Goal: Information Seeking & Learning: Learn about a topic

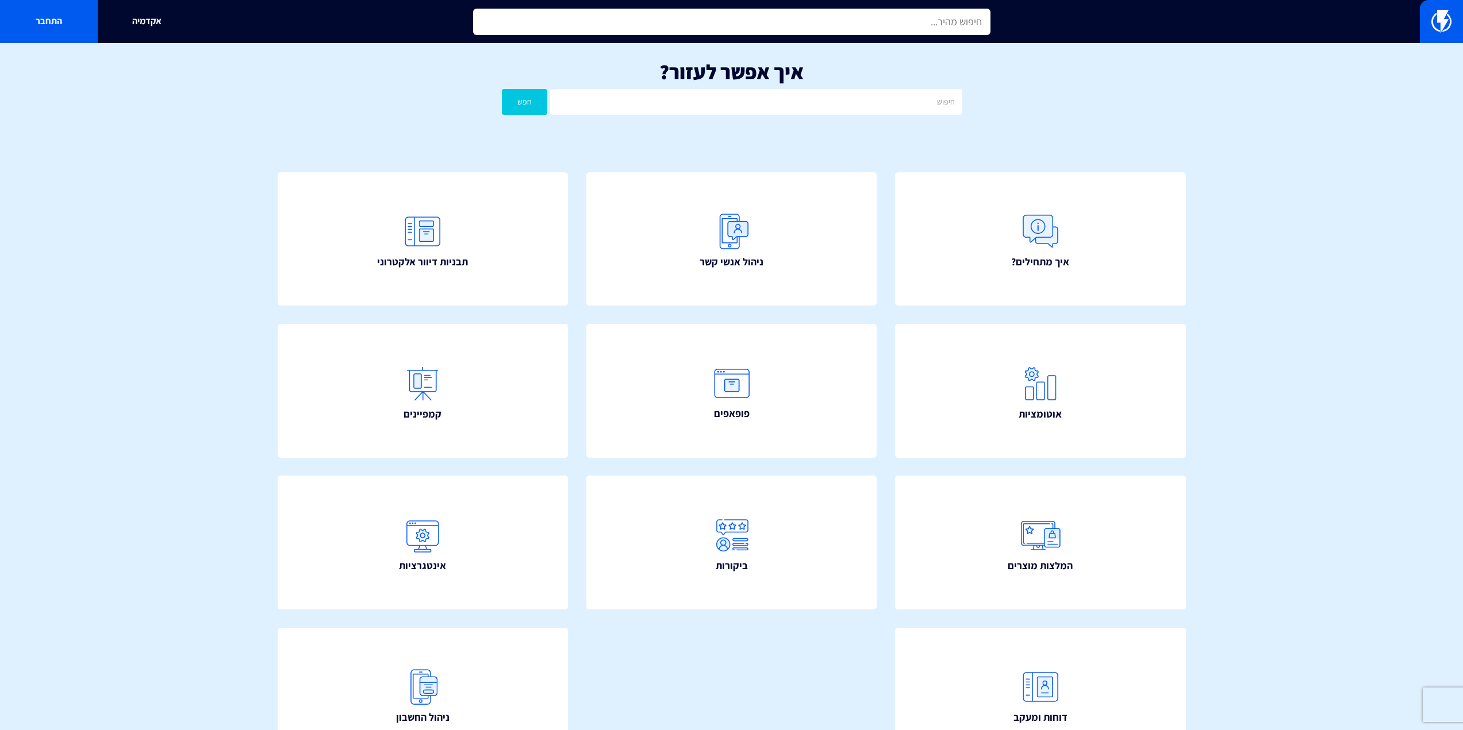
click at [922, 16] on input "text" at bounding box center [731, 22] width 517 height 26
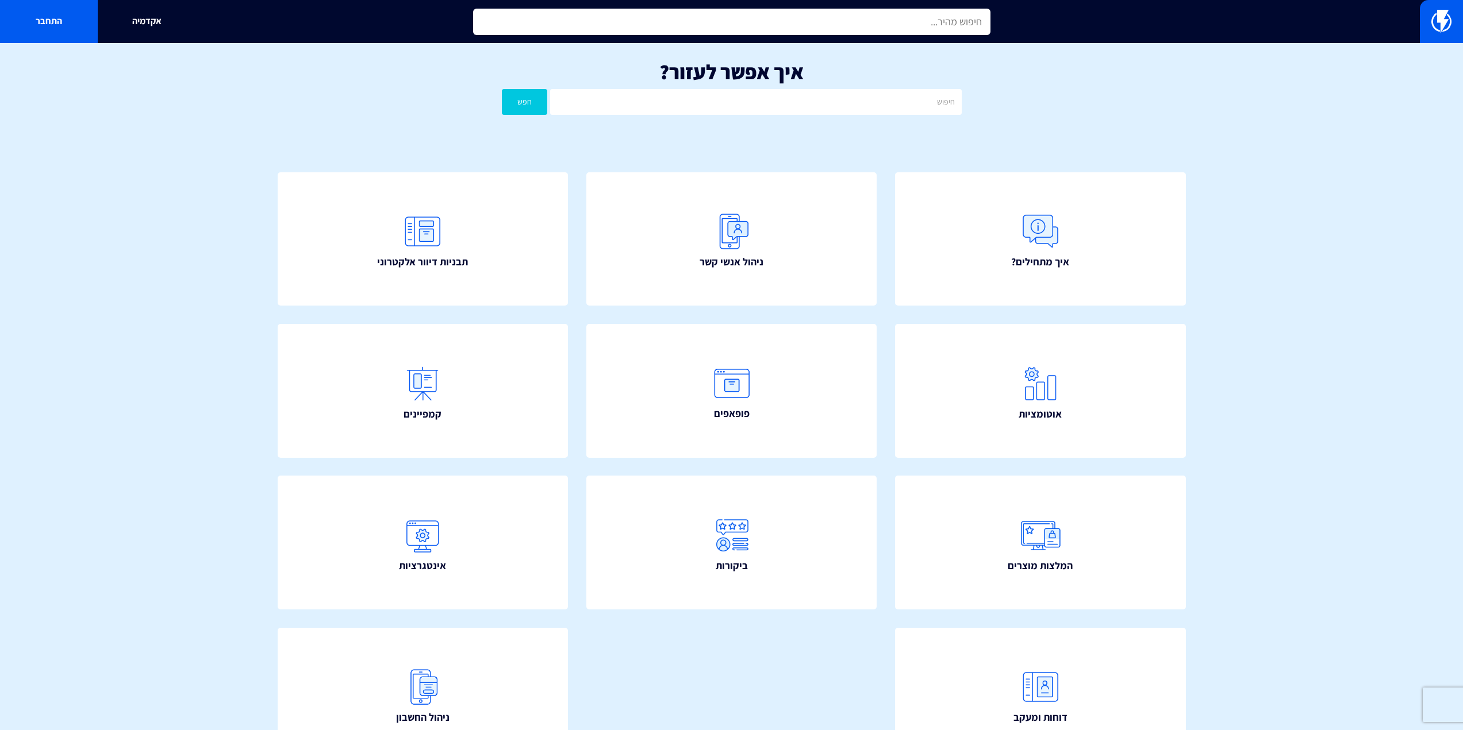
click at [922, 16] on input "text" at bounding box center [731, 22] width 517 height 26
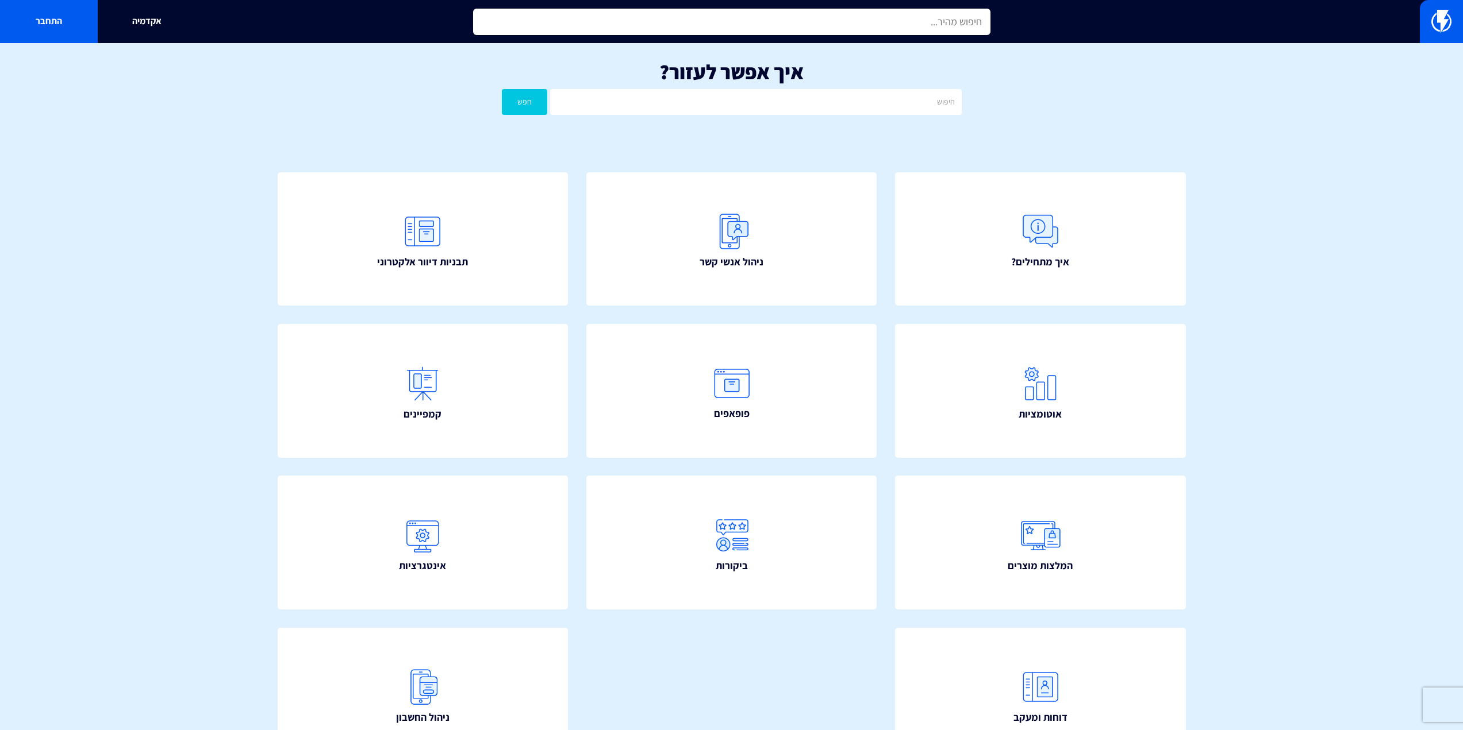
click at [922, 16] on input "text" at bounding box center [731, 22] width 517 height 26
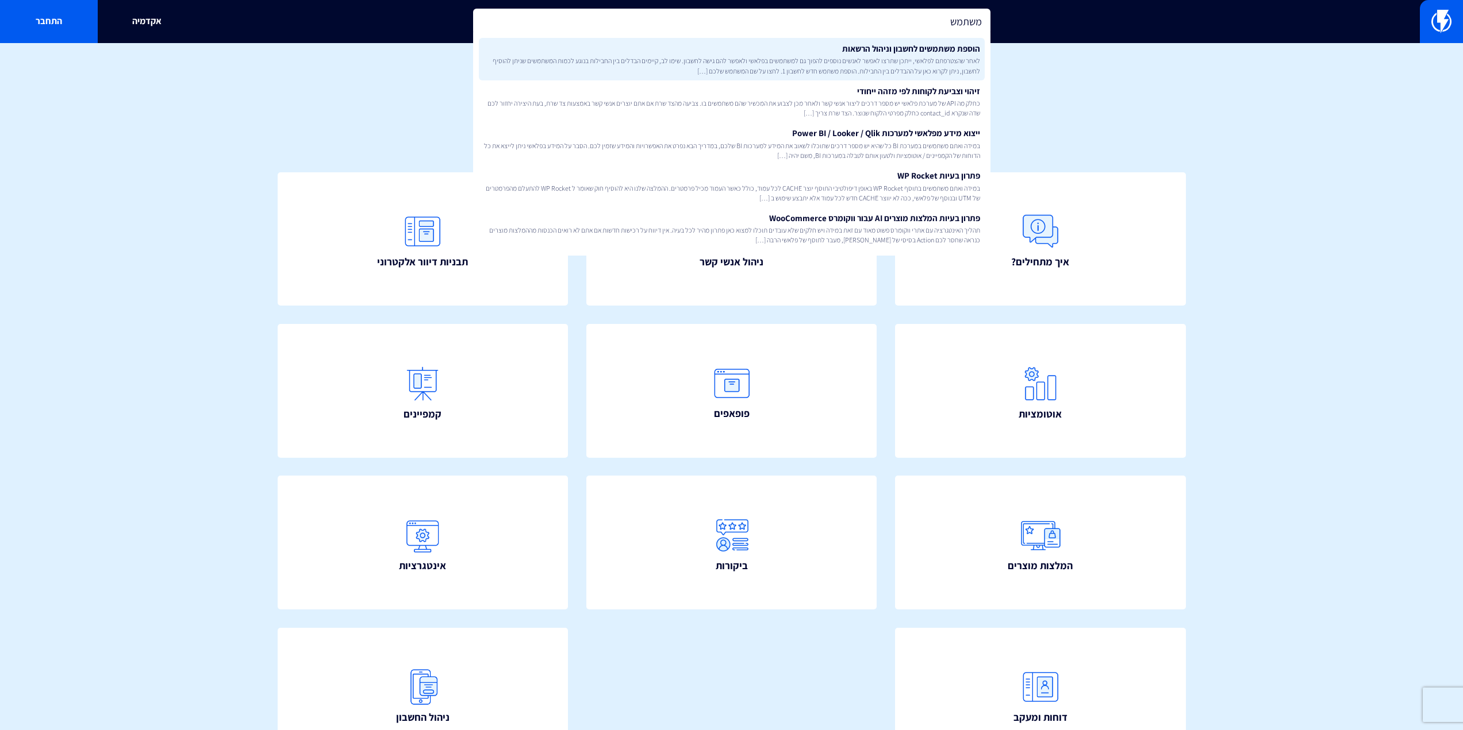
type input "משתמש"
click at [922, 45] on link "הוספת משתמשים לחשבון וניהול הרשאות לאחר שהצטרפתם לפלאשי, ייתכן שתרצו לאפשר לאנש…" at bounding box center [732, 59] width 506 height 43
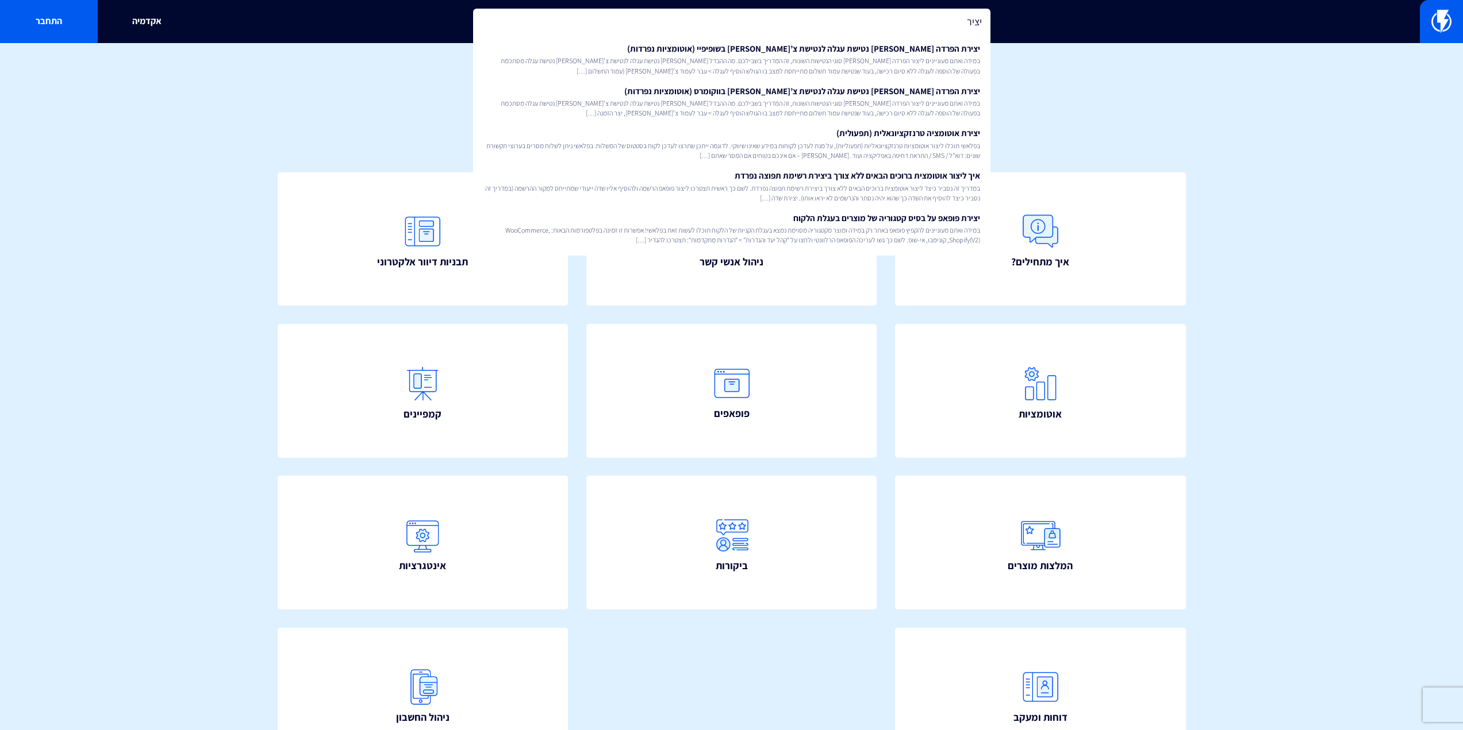
type input "יצירה"
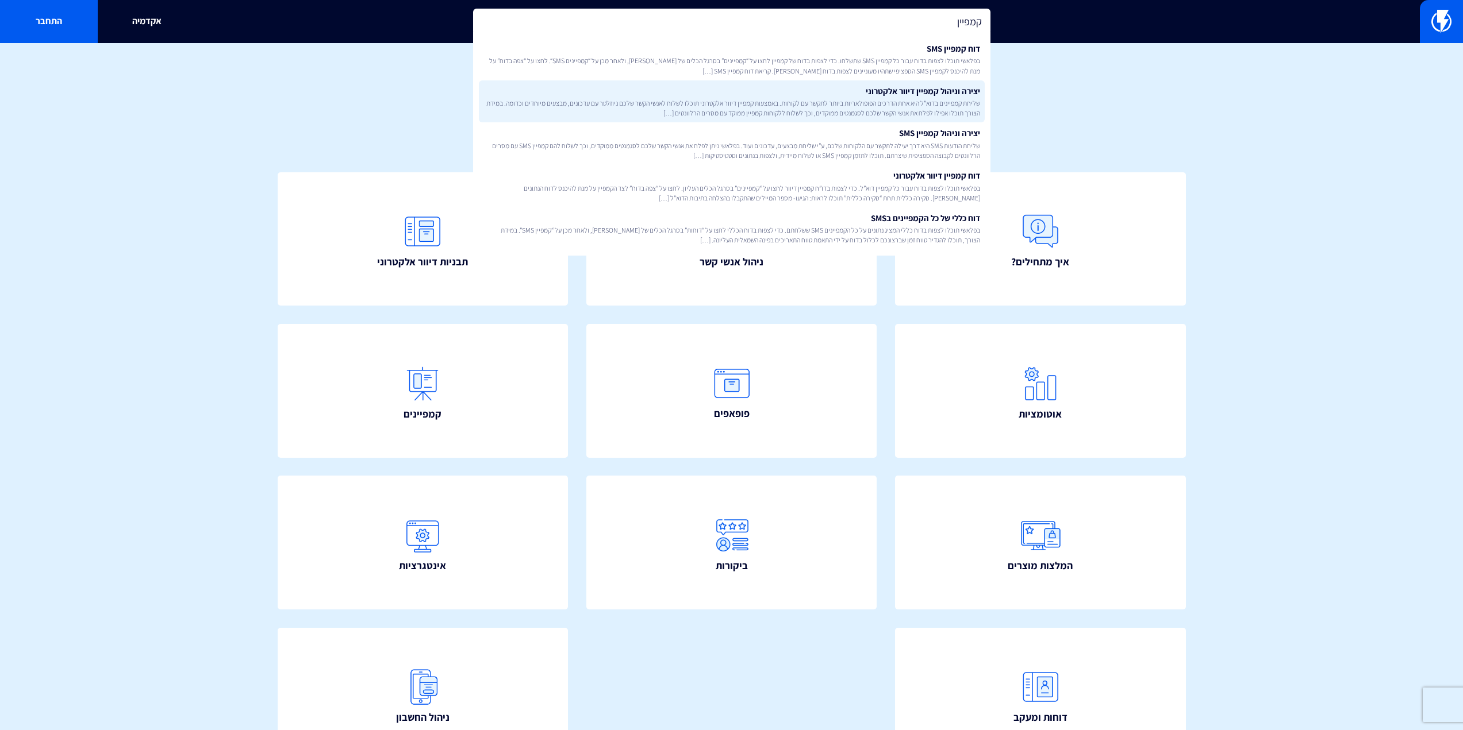
type input "קמפיין"
click at [856, 90] on link "יצירה וניהול קמפיין דיוור אלקטרוני שליחת קמפיינים בדוא”ל היא אחת הדרכים הפופולא…" at bounding box center [732, 101] width 506 height 43
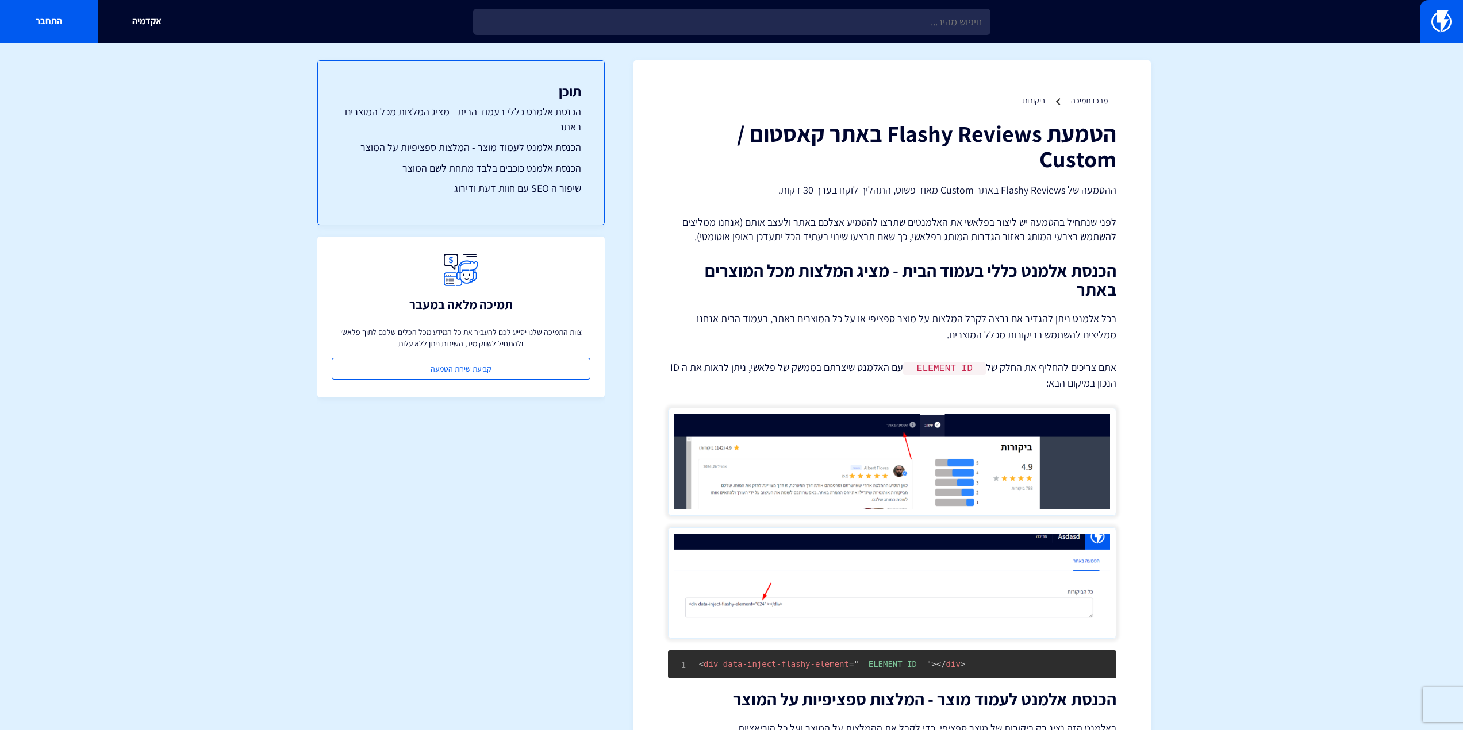
click at [1274, 469] on section "מרכז תמיכה ביקורות הטמעת Flashy Reviews באתר קאסטום / Custom ההטמעה של Flashy R…" at bounding box center [731, 588] width 1463 height 1091
